Goal: Complete application form

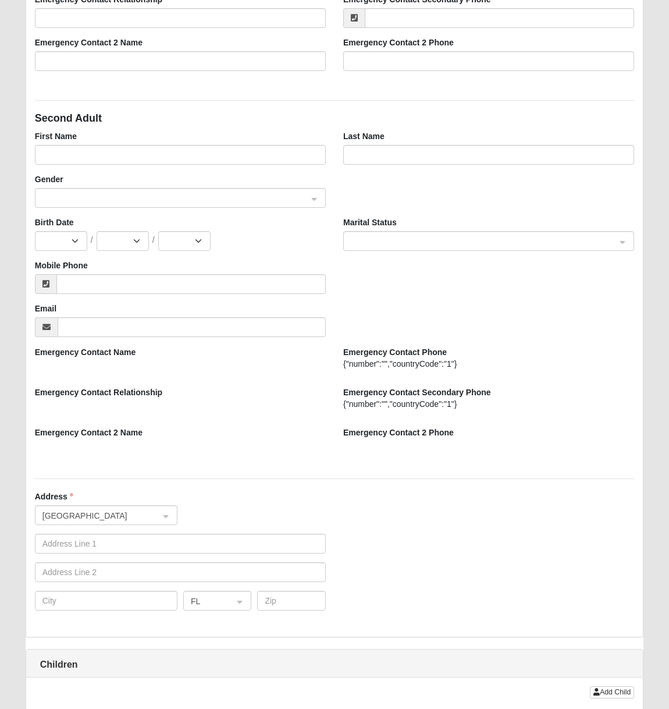
scroll to position [349, 0]
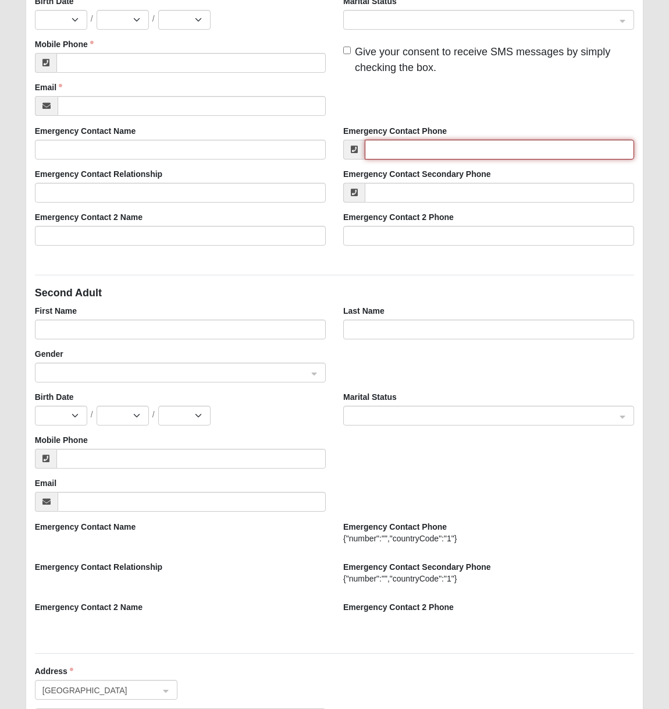
click at [427, 150] on input "Emergency Contact Phone" at bounding box center [500, 150] width 270 height 20
type input "[PHONE_NUMBER]"
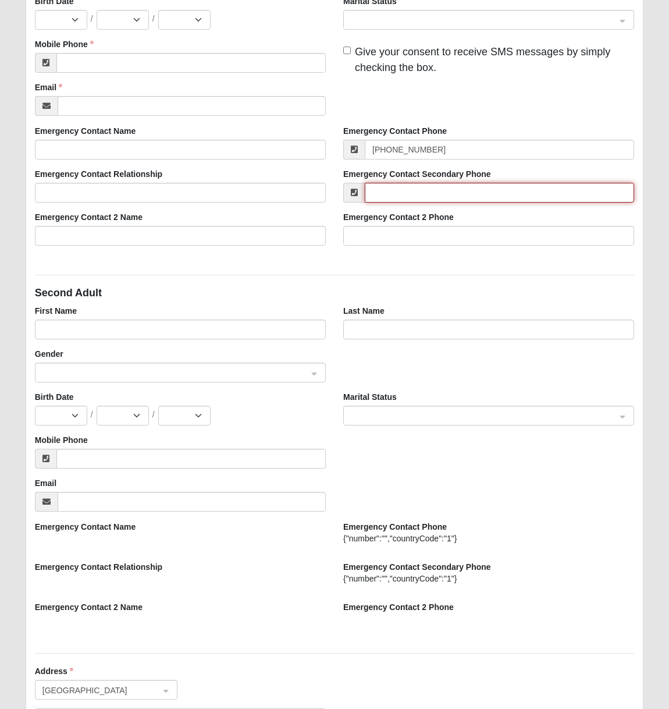
click at [403, 196] on input "Emergency Contact Secondary Phone" at bounding box center [500, 193] width 270 height 20
click at [554, 527] on div "Emergency Contact Phone {"number":"","countryCode":"1"}" at bounding box center [488, 536] width 291 height 31
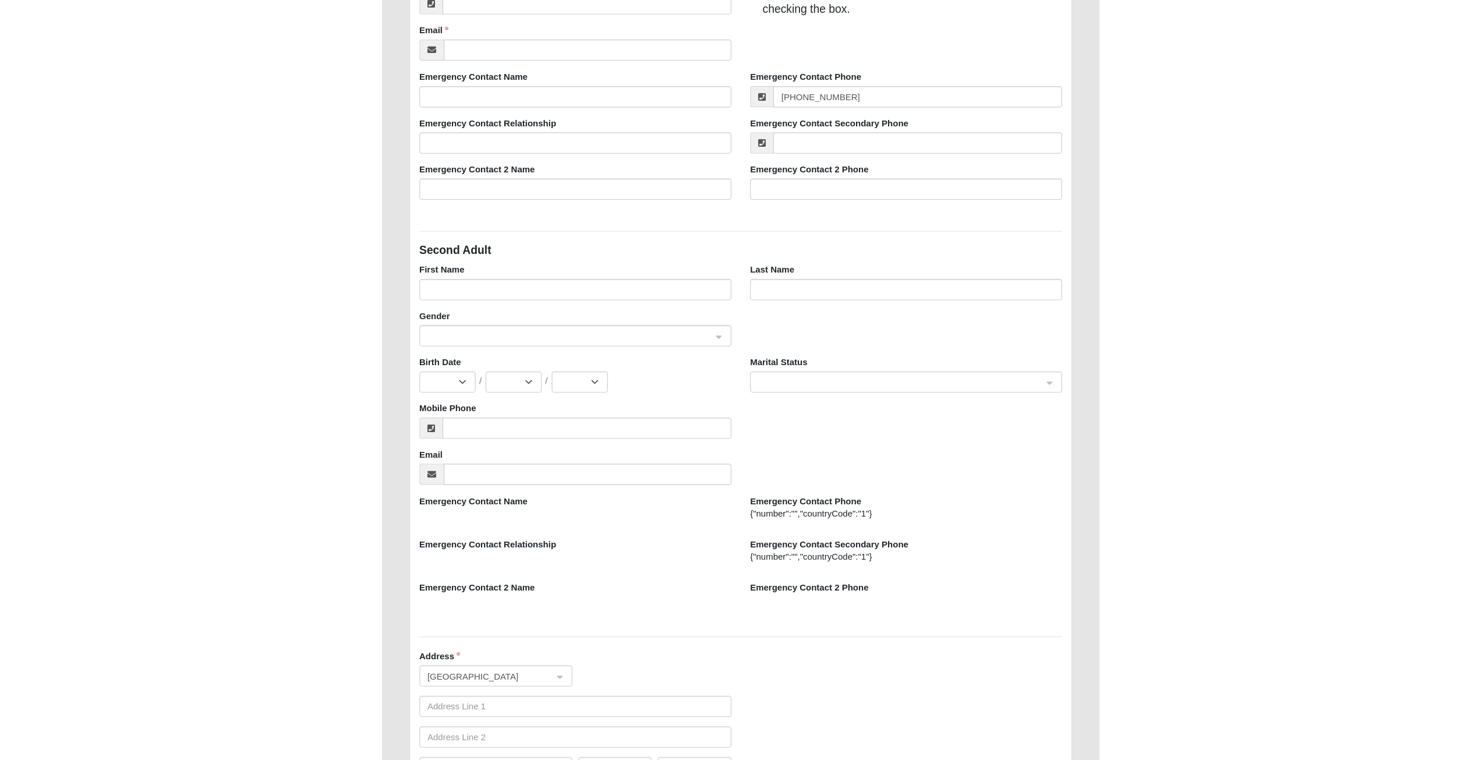
scroll to position [407, 0]
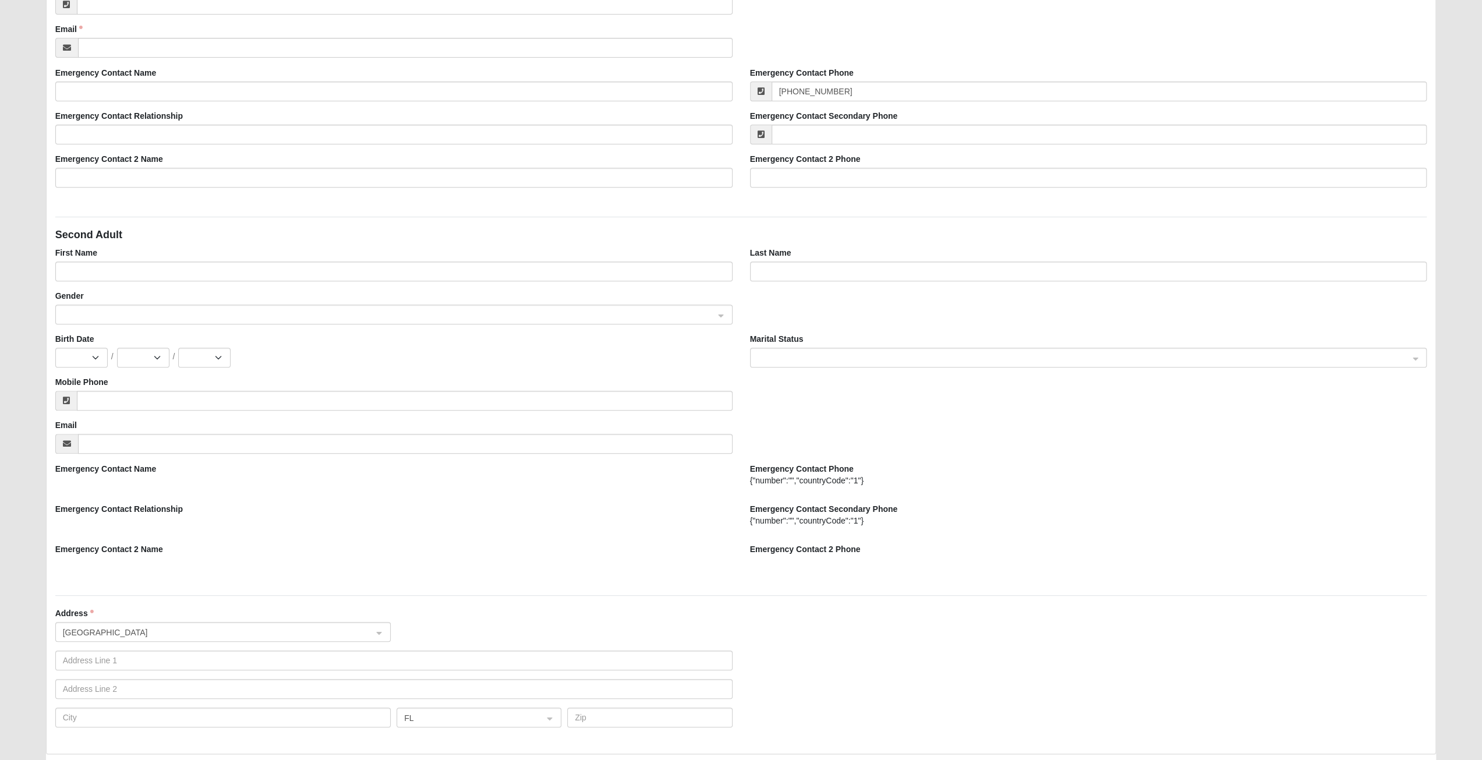
click at [798, 486] on div "{"number":"","countryCode":"1"}" at bounding box center [1088, 484] width 677 height 20
drag, startPoint x: 737, startPoint y: 519, endPoint x: 855, endPoint y: 520, distance: 117.6
click at [855, 463] on div "Emergency Contact Name Emergency Contact Phone {"number":"","countryCode":"1"} …" at bounding box center [741, 463] width 1389 height 0
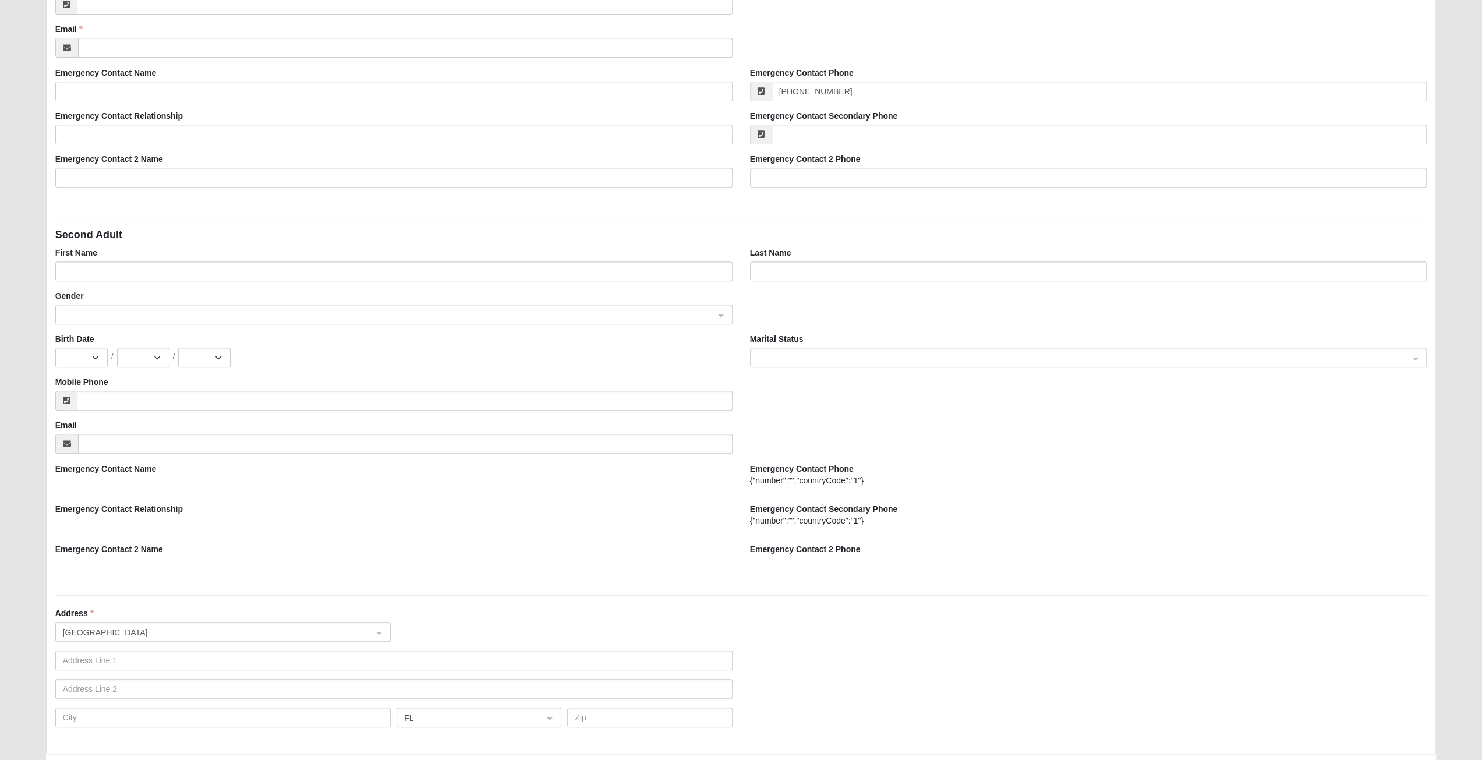
click at [1005, 520] on div "{"number":"","countryCode":"1"}" at bounding box center [1088, 521] width 677 height 12
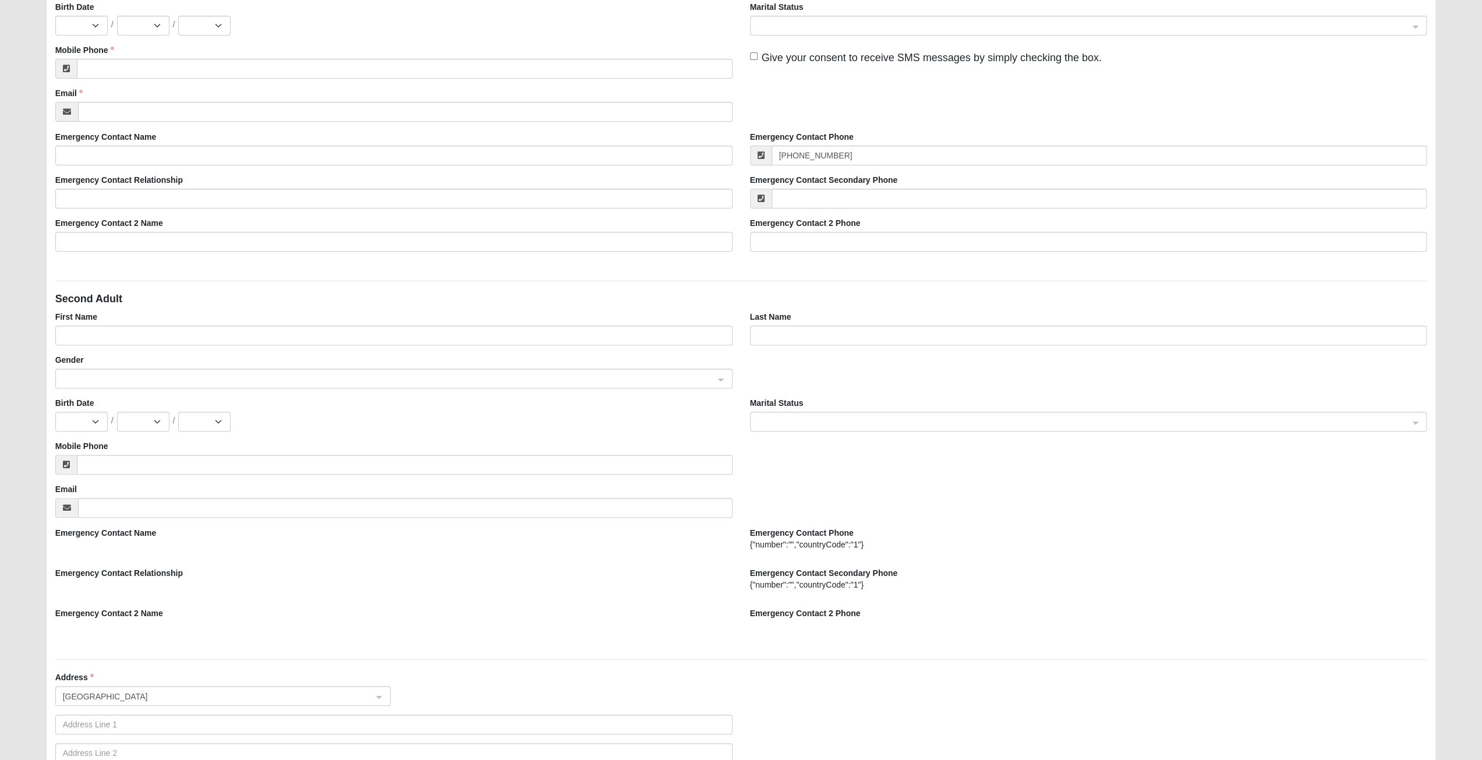
scroll to position [291, 0]
